Goal: Navigation & Orientation: Find specific page/section

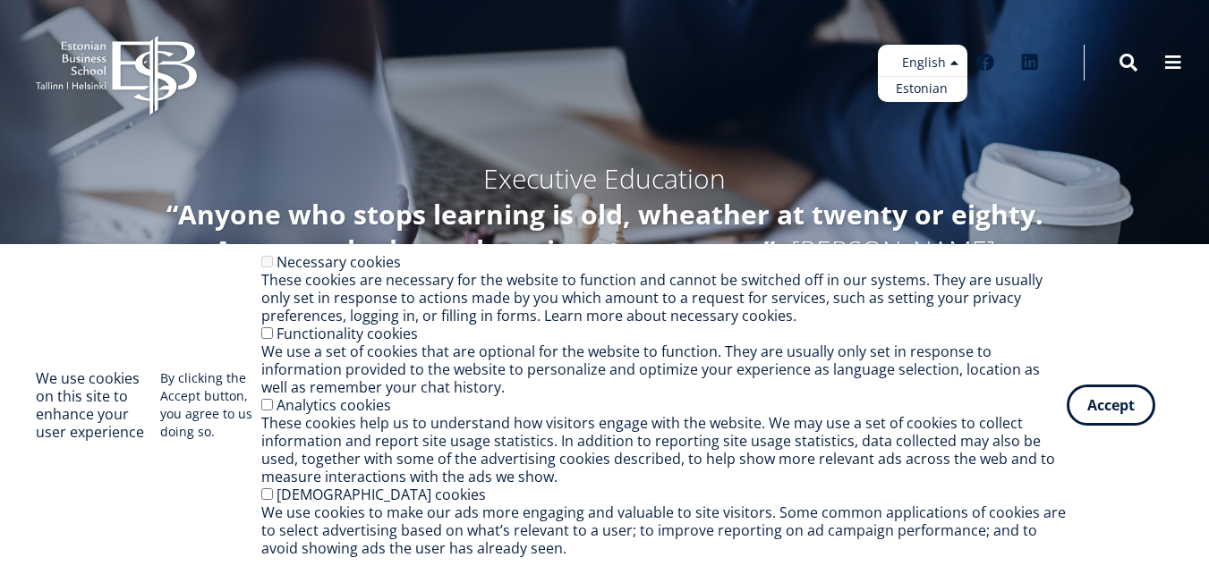
click at [949, 55] on ul "Estonian English" at bounding box center [922, 73] width 89 height 57
click at [933, 87] on link "Estonian" at bounding box center [922, 89] width 89 height 26
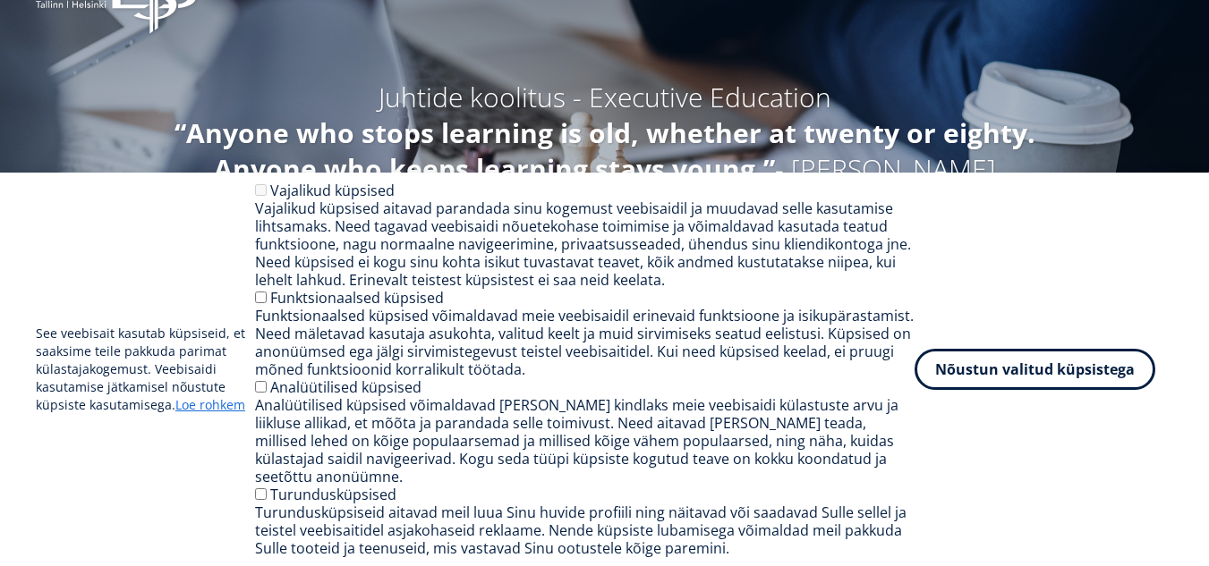
scroll to position [76, 0]
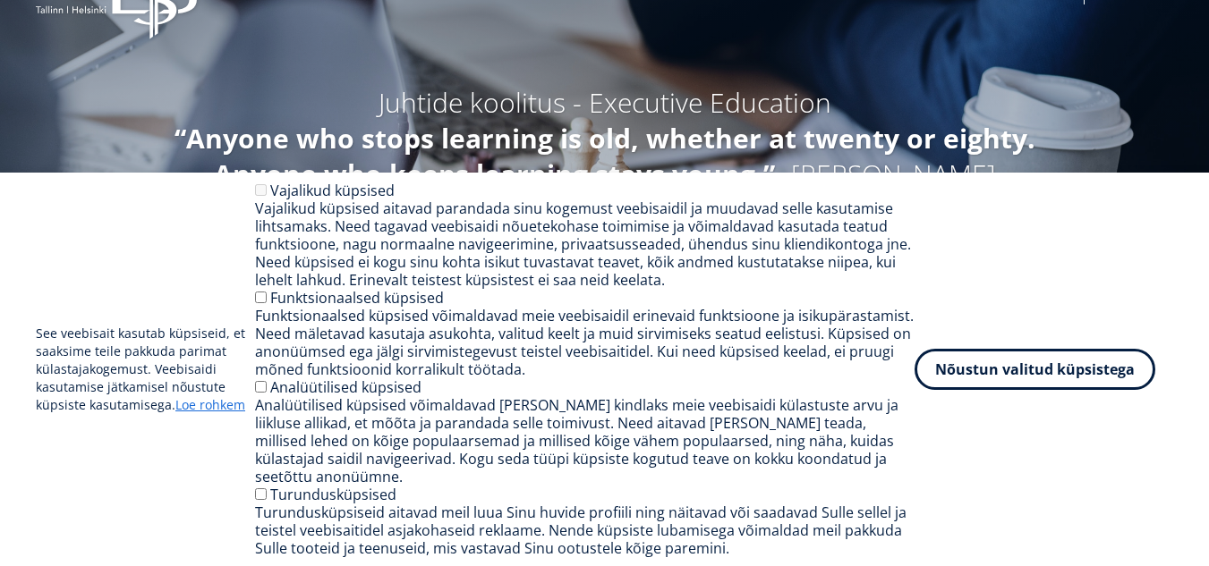
click at [714, 563] on div "See veebisait kasutab küpsiseid, et saaksime teile pakkuda parimat külastajakog…" at bounding box center [604, 370] width 1209 height 394
